Goal: Find specific page/section: Find specific page/section

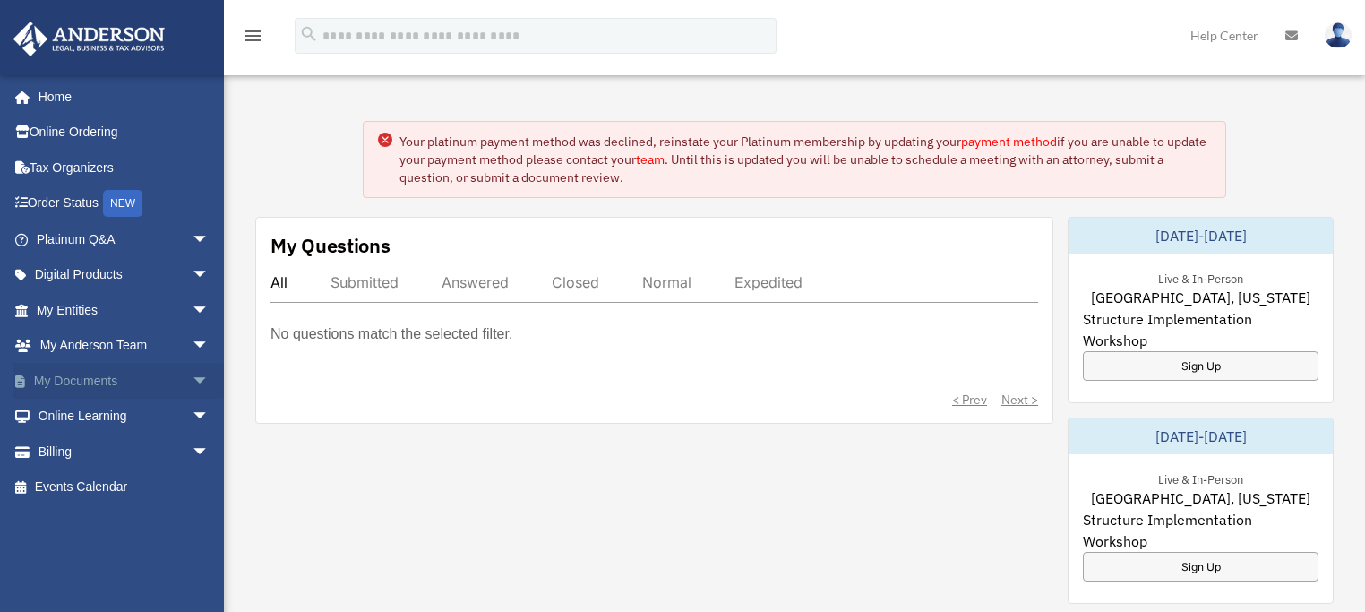
click at [192, 376] on span "arrow_drop_down" at bounding box center [210, 381] width 36 height 37
click at [77, 408] on link "Box" at bounding box center [130, 417] width 211 height 36
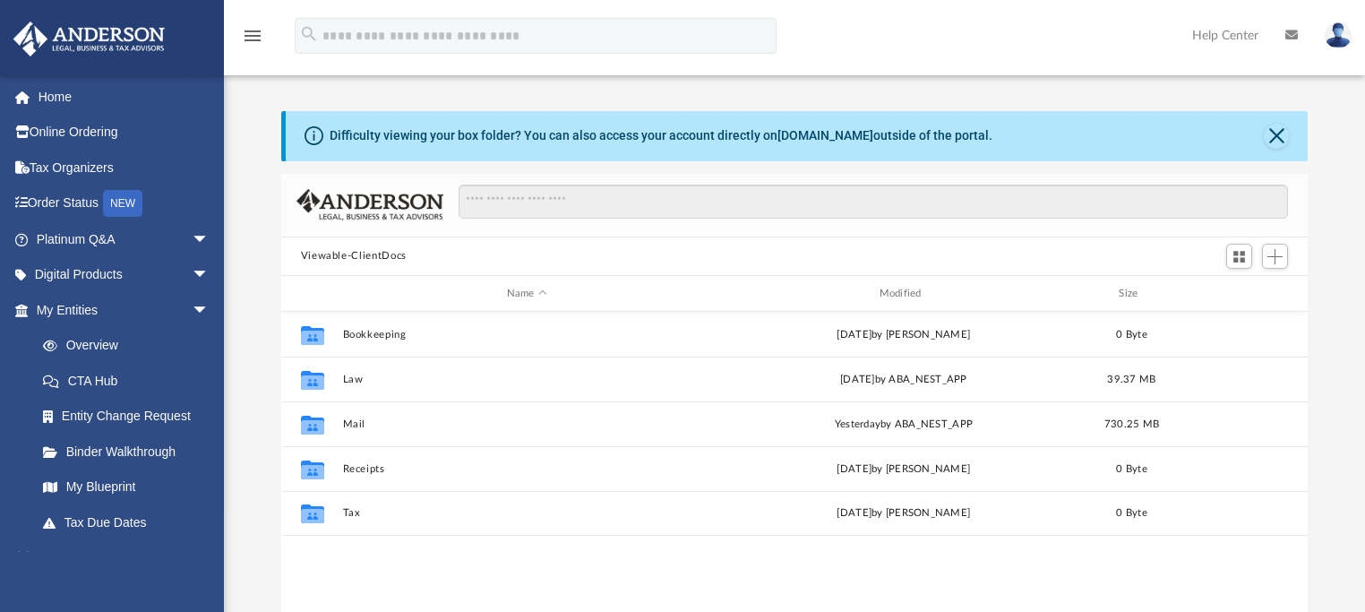
scroll to position [394, 1014]
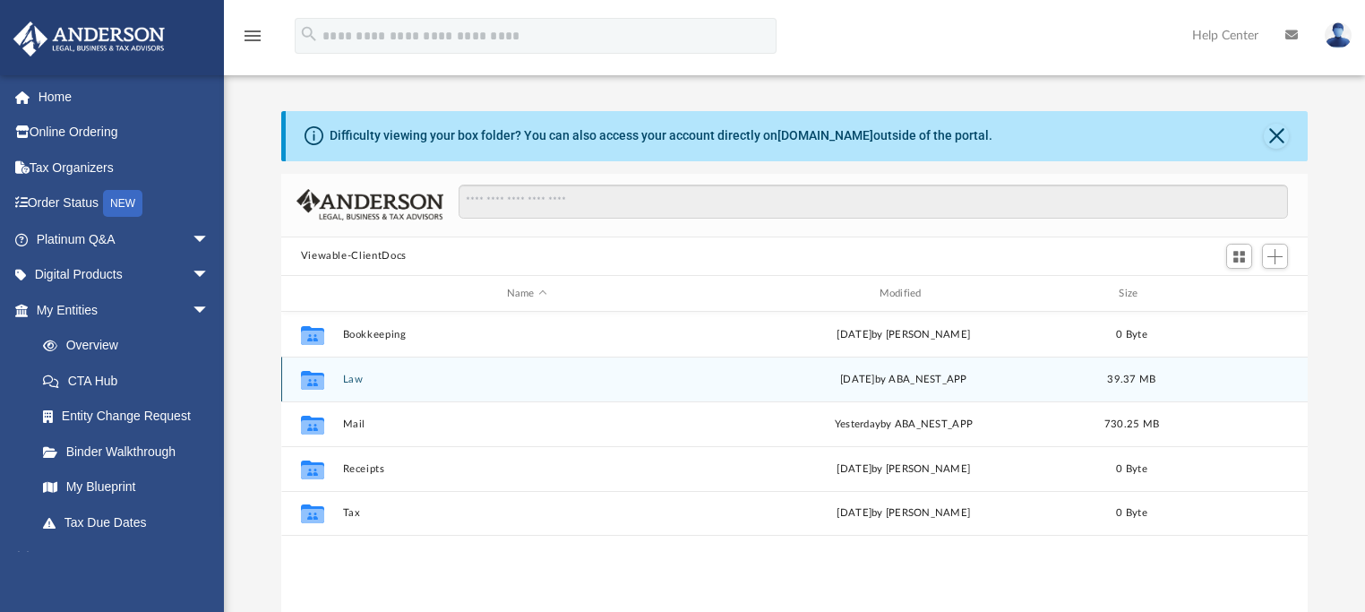
click at [351, 376] on button "Law" at bounding box center [526, 379] width 369 height 12
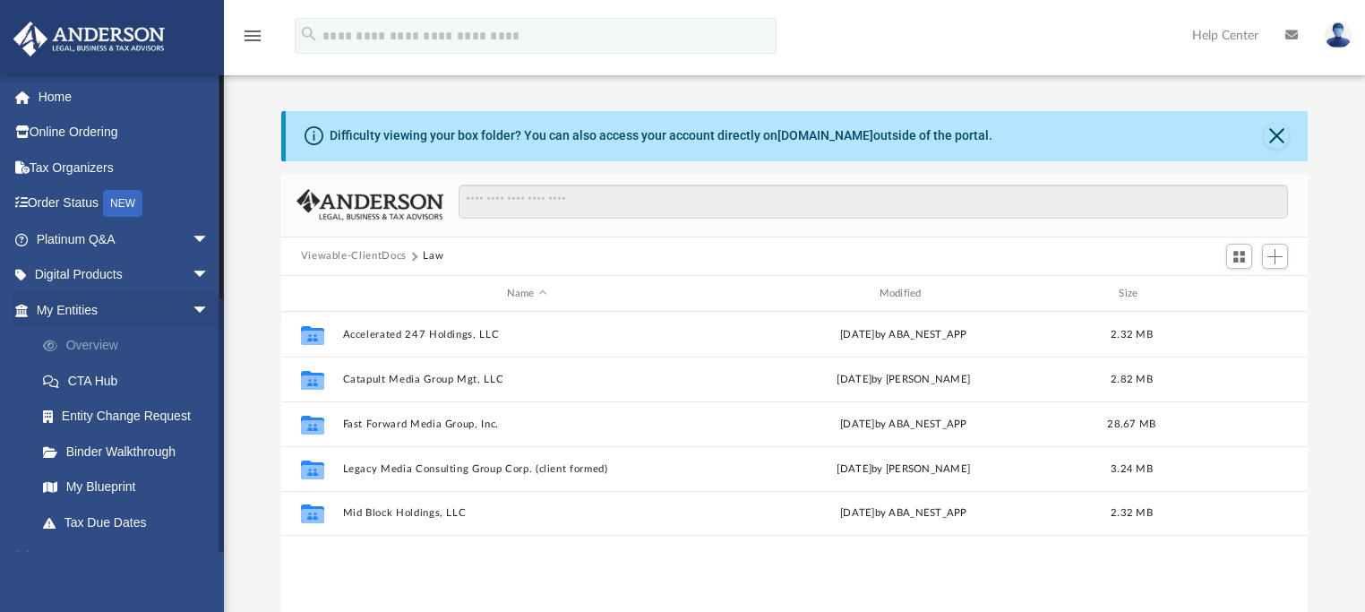
click at [113, 335] on link "Overview" at bounding box center [130, 346] width 211 height 36
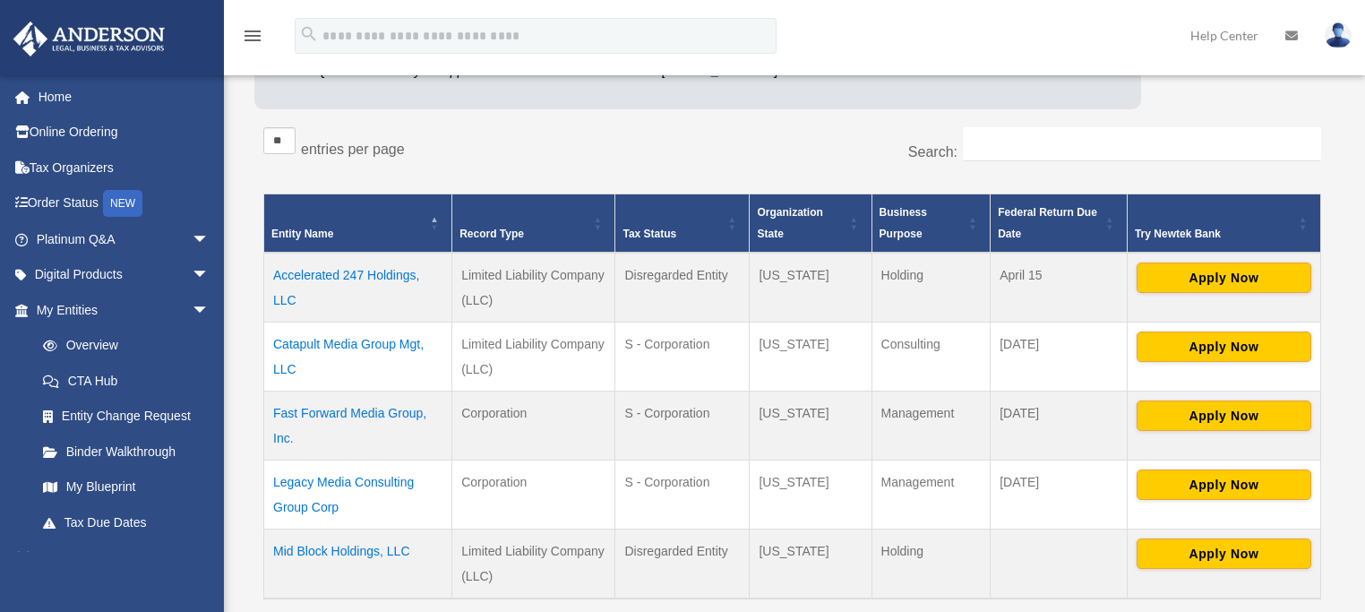
scroll to position [269, 0]
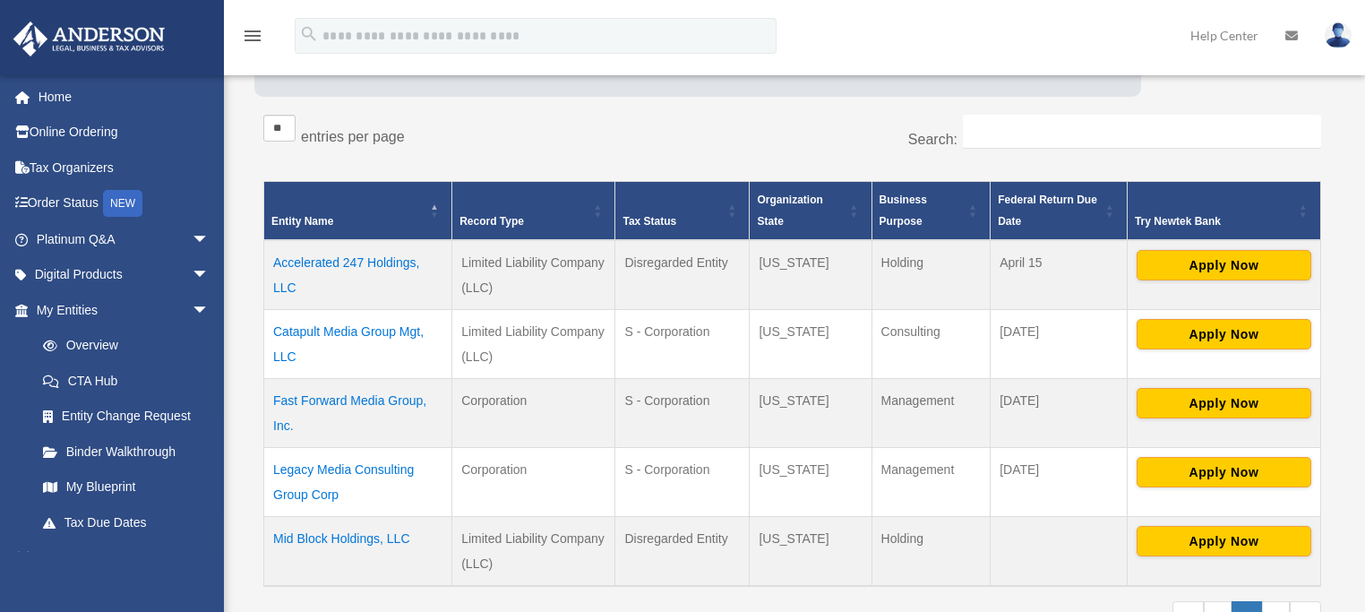
click at [368, 392] on td "Fast Forward Media Group, Inc." at bounding box center [358, 412] width 188 height 69
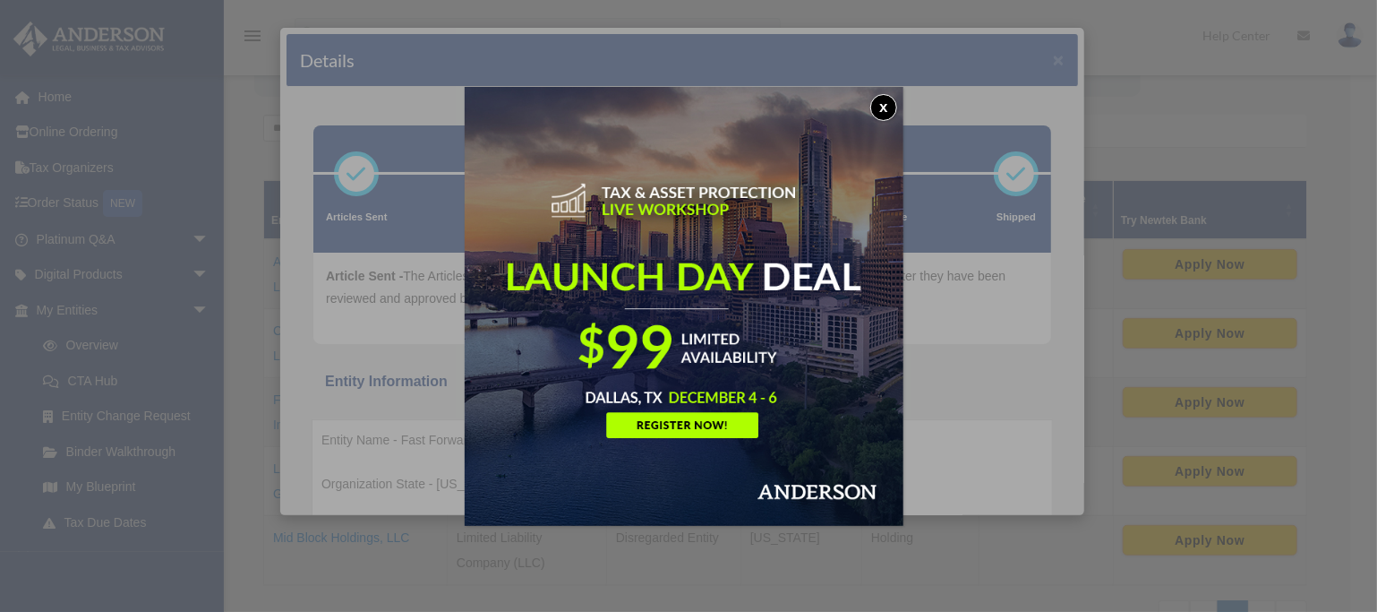
click at [891, 113] on button "x" at bounding box center [883, 107] width 27 height 27
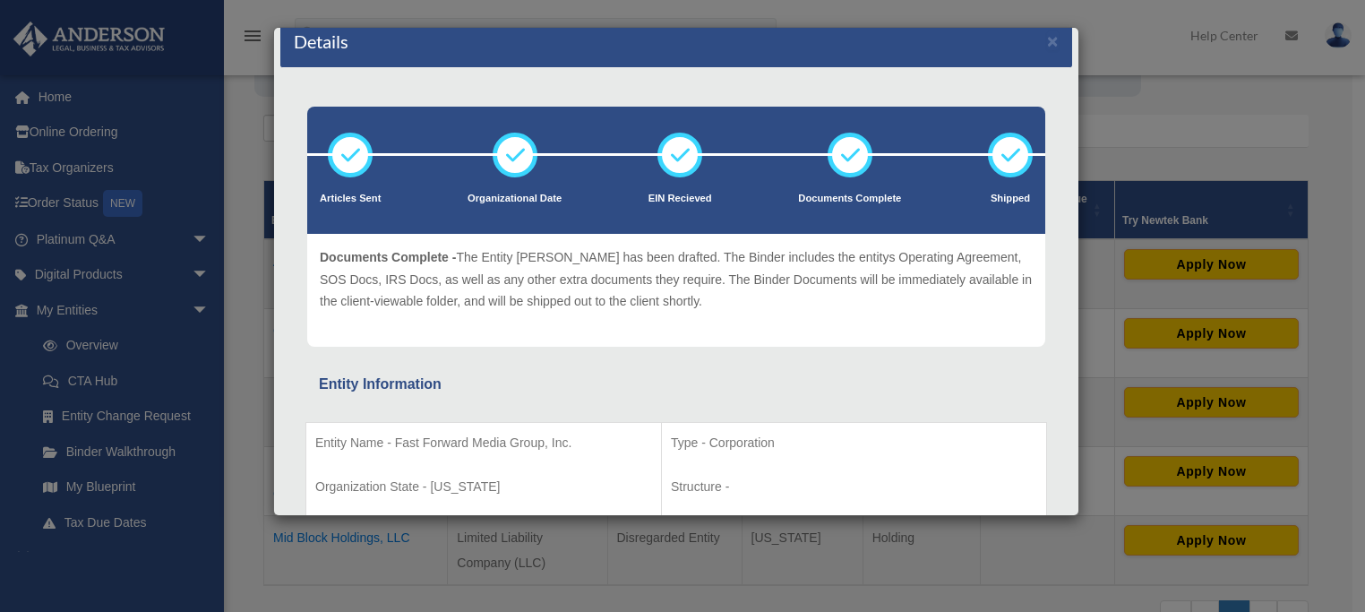
scroll to position [0, 0]
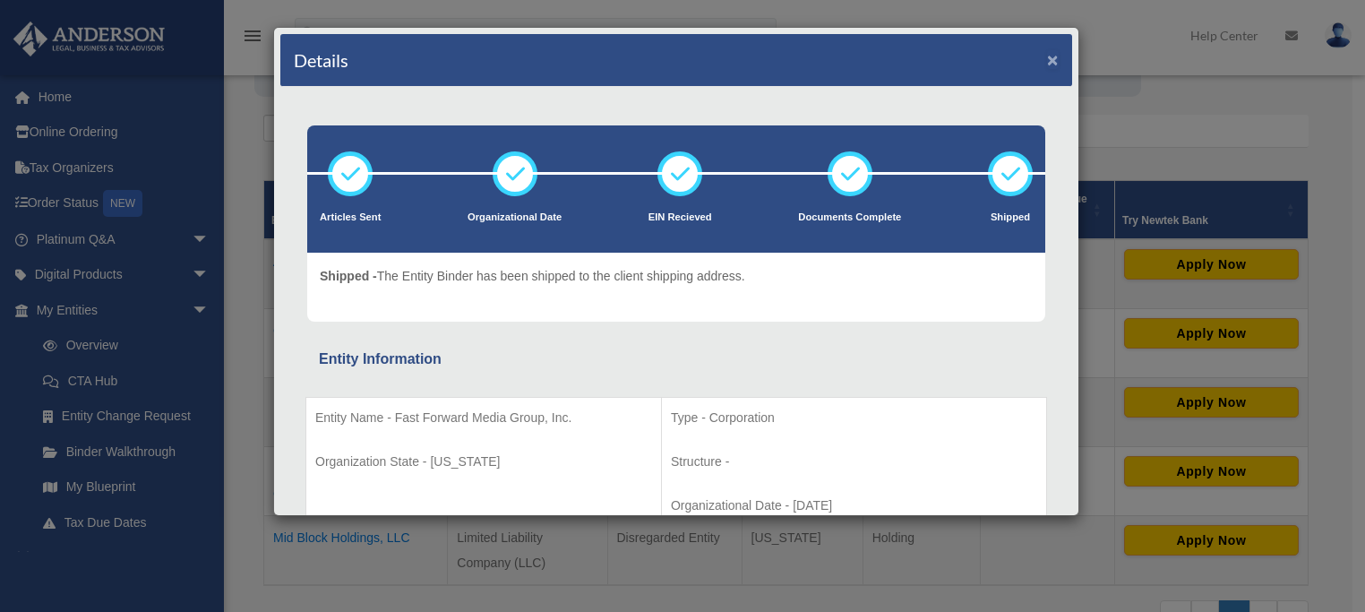
click at [1047, 62] on button "×" at bounding box center [1053, 59] width 12 height 19
